Goal: Check status: Check status

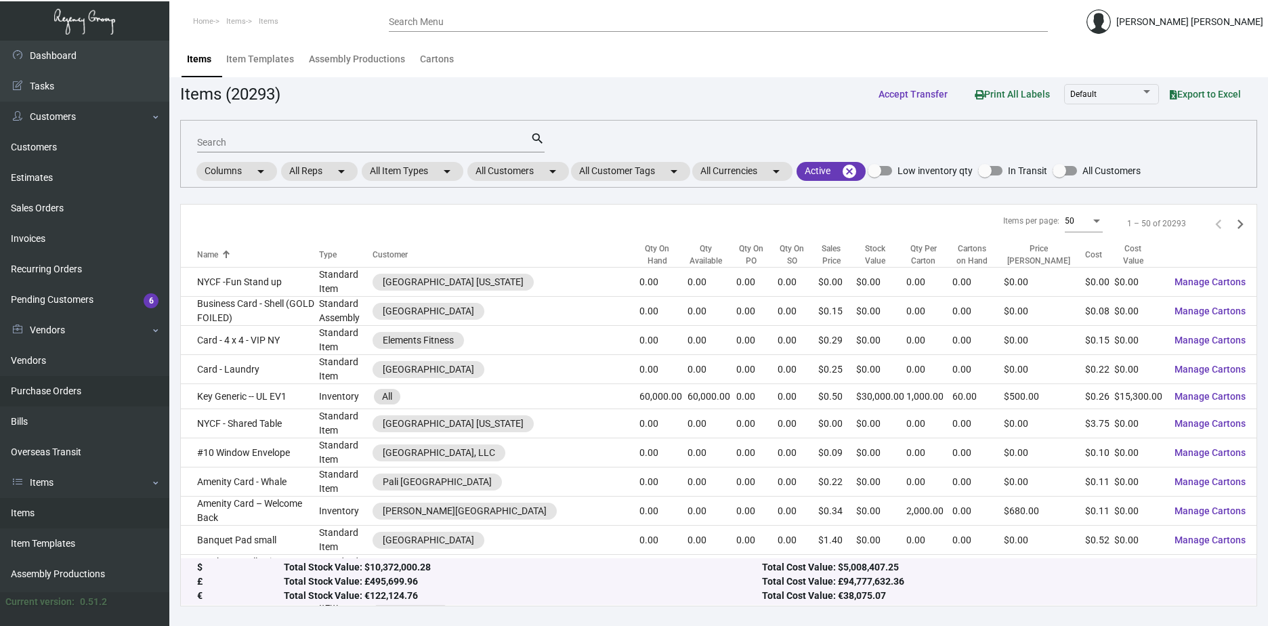
click at [32, 389] on link "Purchase Orders" at bounding box center [84, 391] width 169 height 30
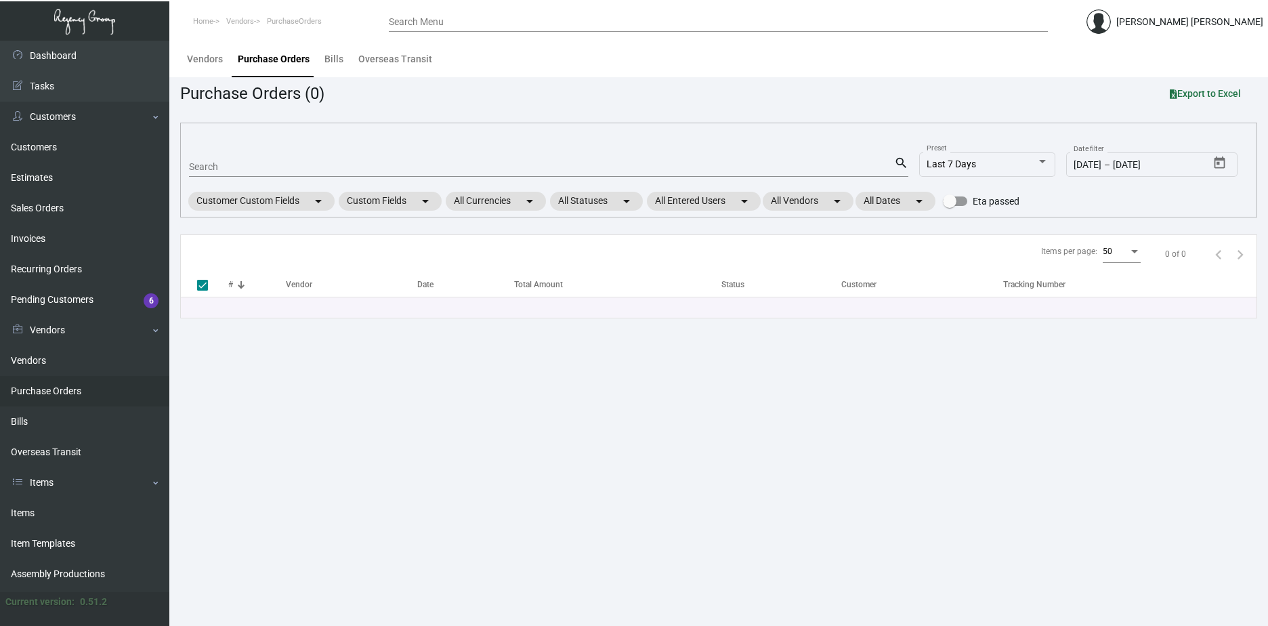
click at [263, 158] on div "Search" at bounding box center [541, 166] width 705 height 21
click at [261, 160] on div "Search" at bounding box center [541, 166] width 705 height 21
paste input "#106857"
type input "#106857"
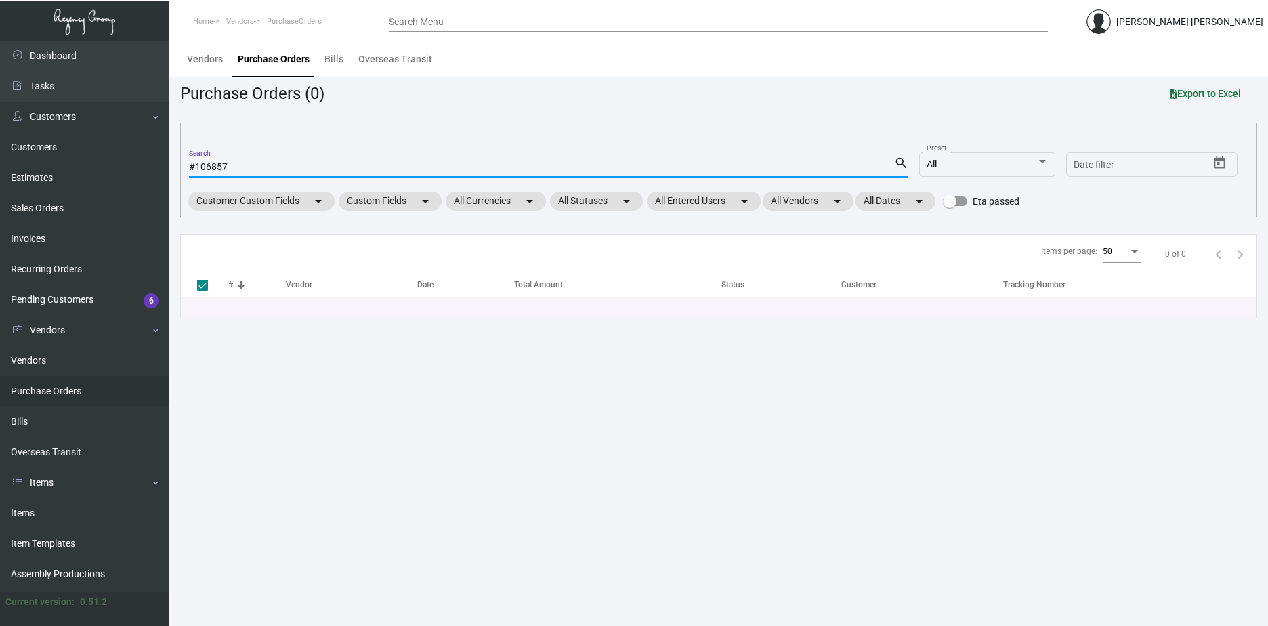
click at [898, 165] on mat-icon "search" at bounding box center [901, 163] width 14 height 16
click at [195, 169] on input "#106857" at bounding box center [541, 167] width 705 height 11
type input "106857"
checkbox input "false"
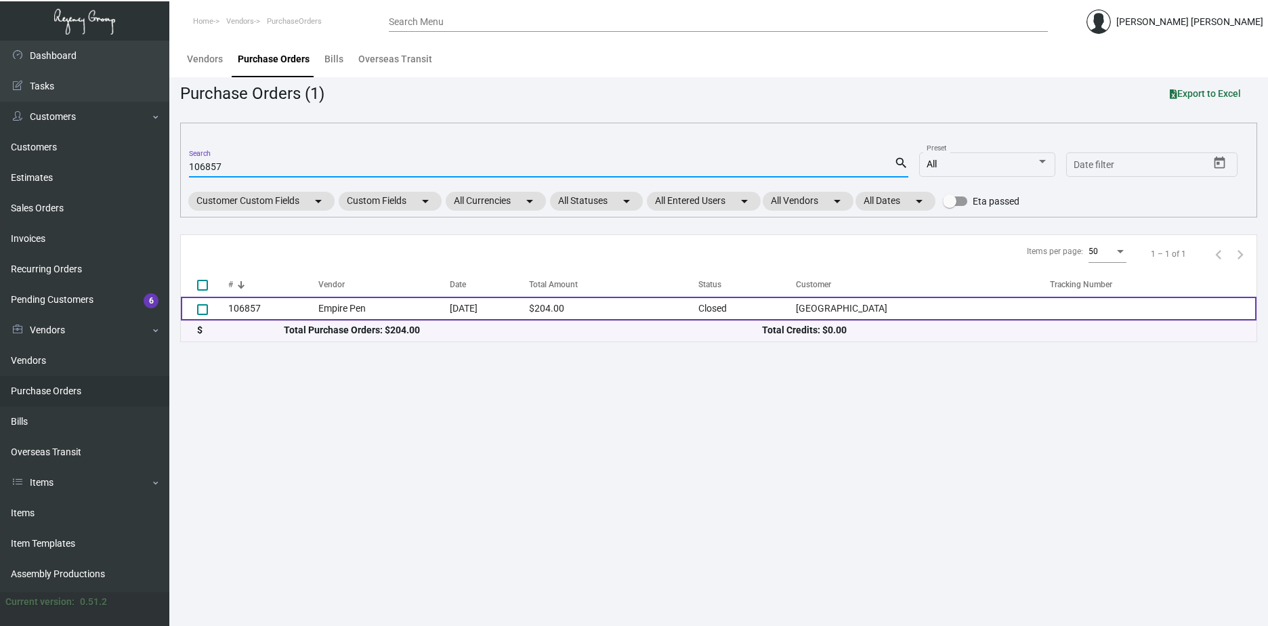
click at [492, 309] on td "[DATE]" at bounding box center [489, 309] width 79 height 24
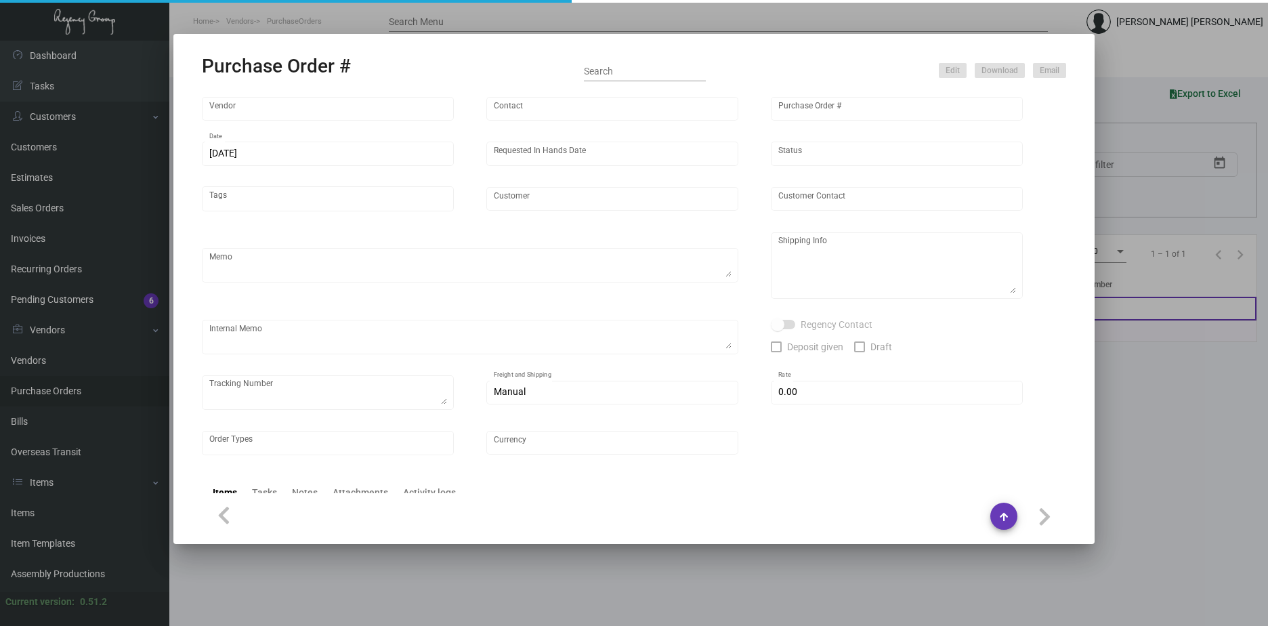
type input "Empire Pen"
type input "Orders & Art"
type input "106857"
type input "[DATE]"
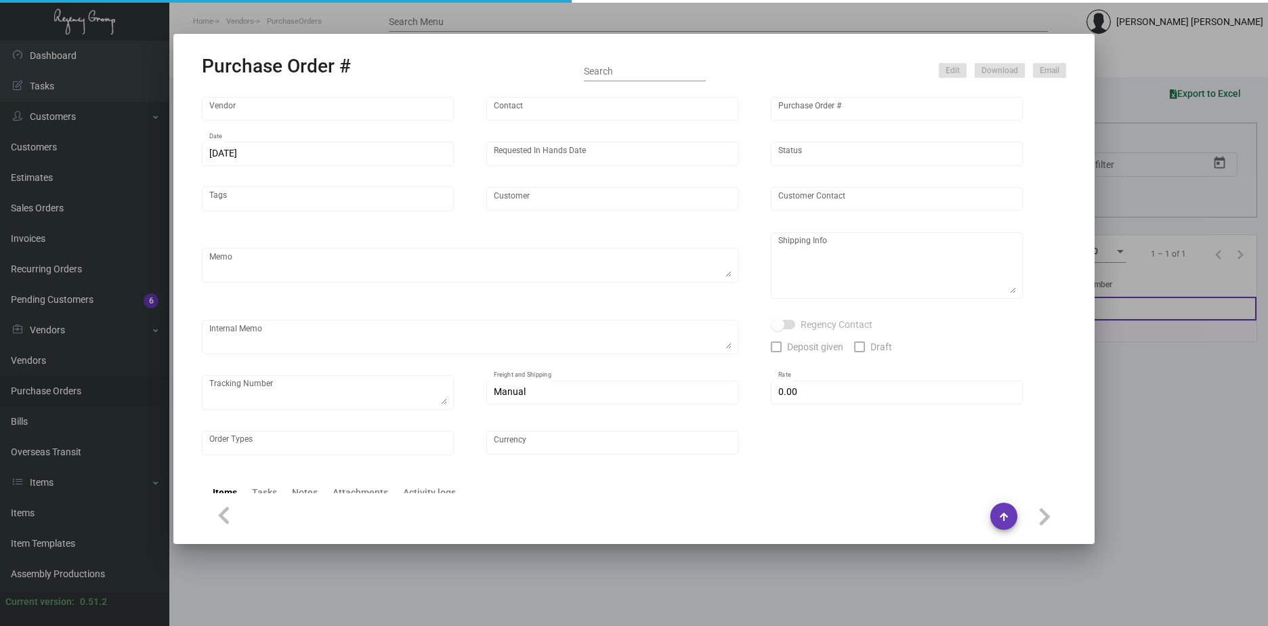
type input "[GEOGRAPHIC_DATA]"
type input "[PERSON_NAME]"
type textarea "Reorder - Purchase Order #105453 / BLIND SHIP ON UPS# 1AY276"
type textarea "Daytona Hotel - [PERSON_NAME] [STREET_ADDRESS]"
type textarea "8/23 - Requested Tracking."
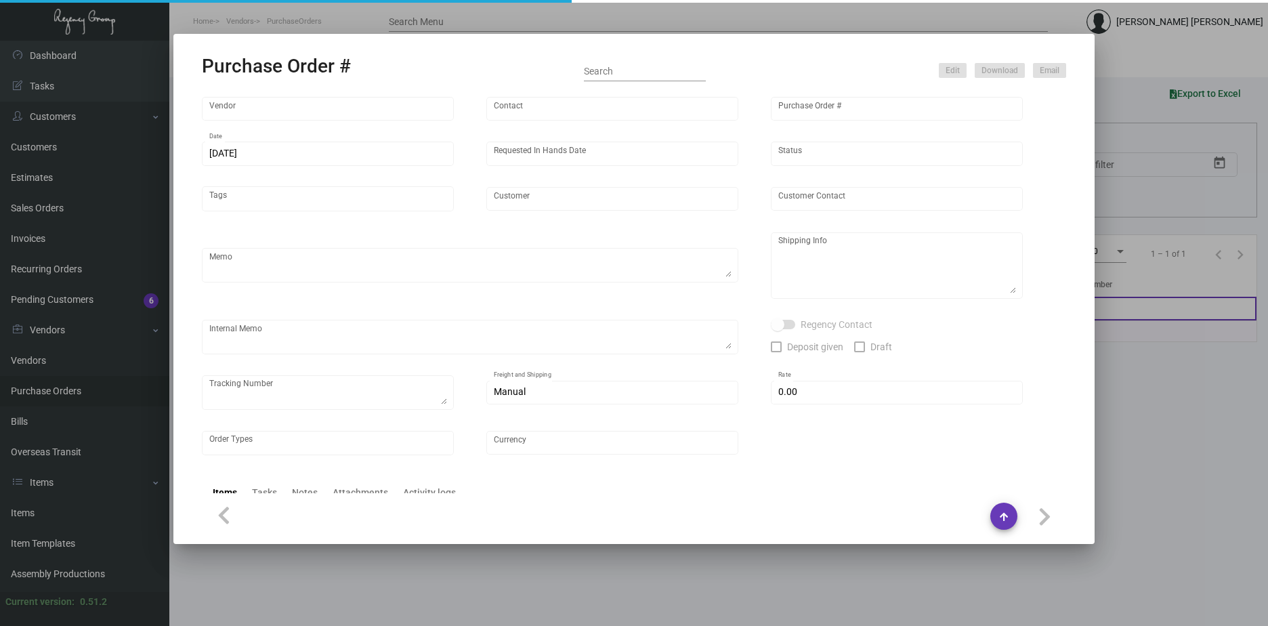
type input "$ 0.00"
type input "United States Dollar $"
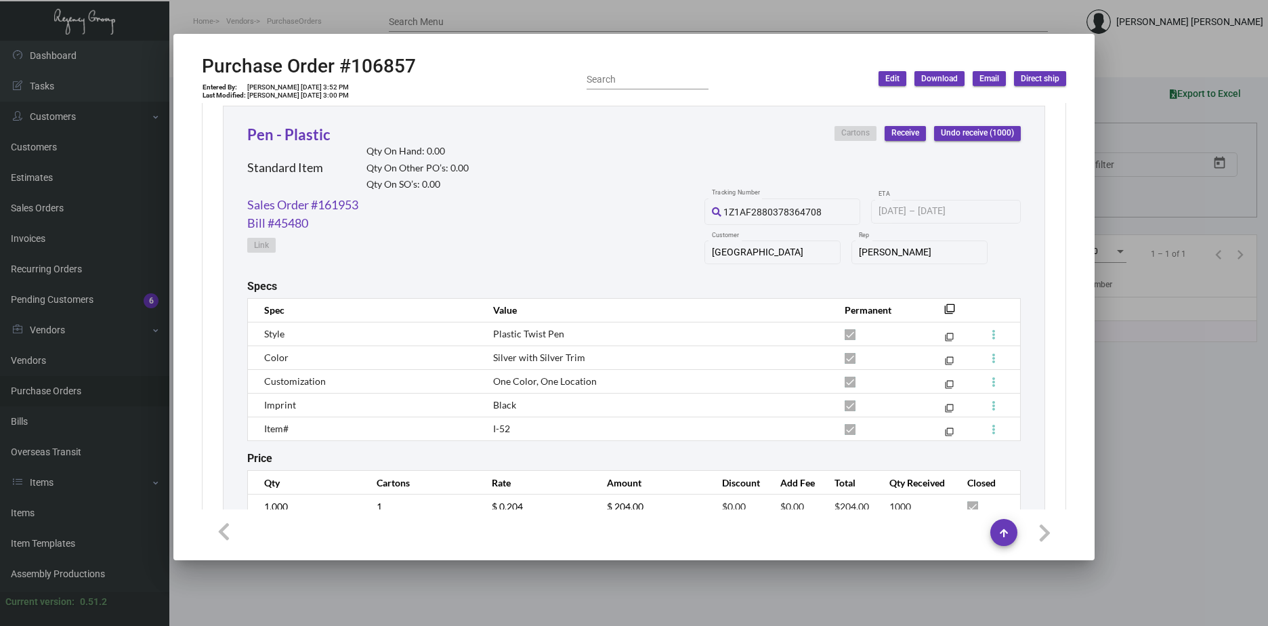
scroll to position [685, 0]
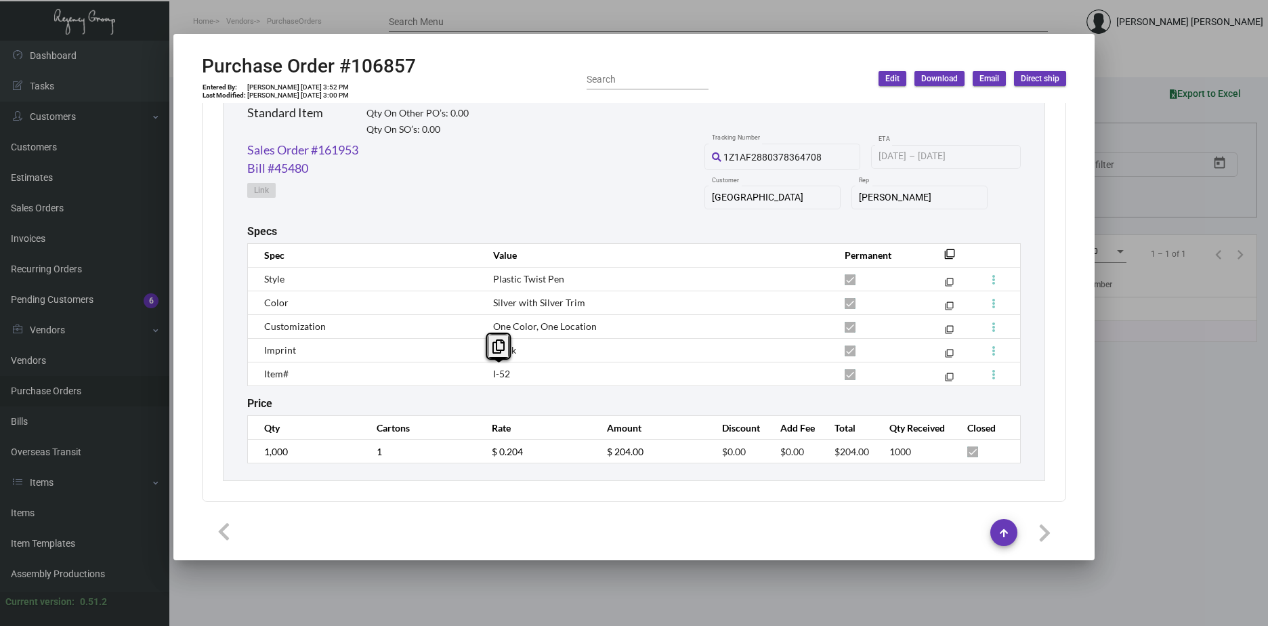
drag, startPoint x: 517, startPoint y: 370, endPoint x: 487, endPoint y: 373, distance: 30.6
click at [487, 373] on td "I-52" at bounding box center [654, 374] width 351 height 24
drag, startPoint x: 487, startPoint y: 373, endPoint x: 504, endPoint y: 372, distance: 16.9
copy span "I-52"
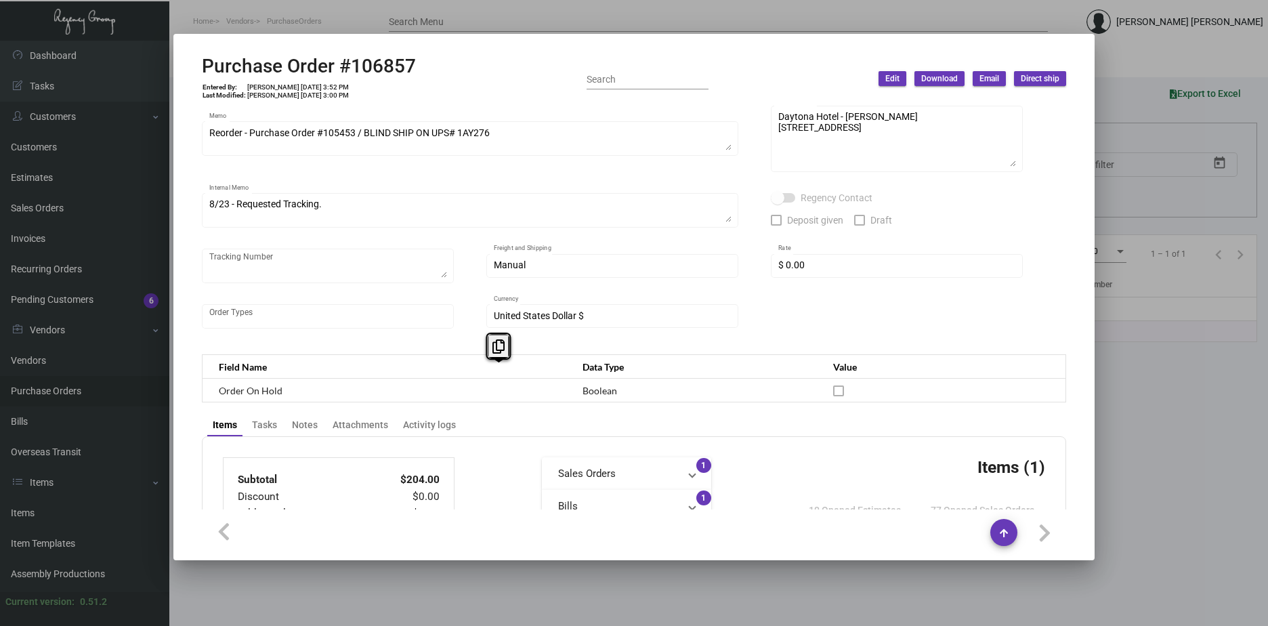
scroll to position [0, 0]
